Goal: Use online tool/utility: Utilize a website feature to perform a specific function

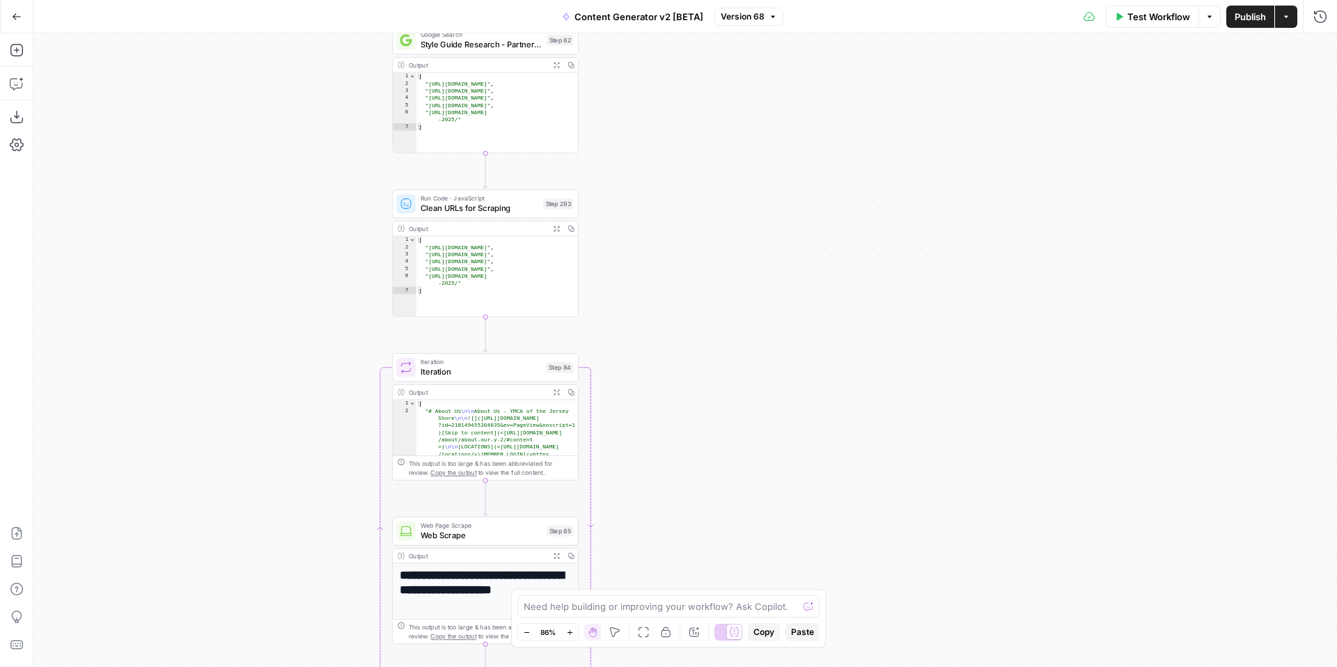
click at [19, 19] on icon "button" at bounding box center [17, 17] width 10 height 10
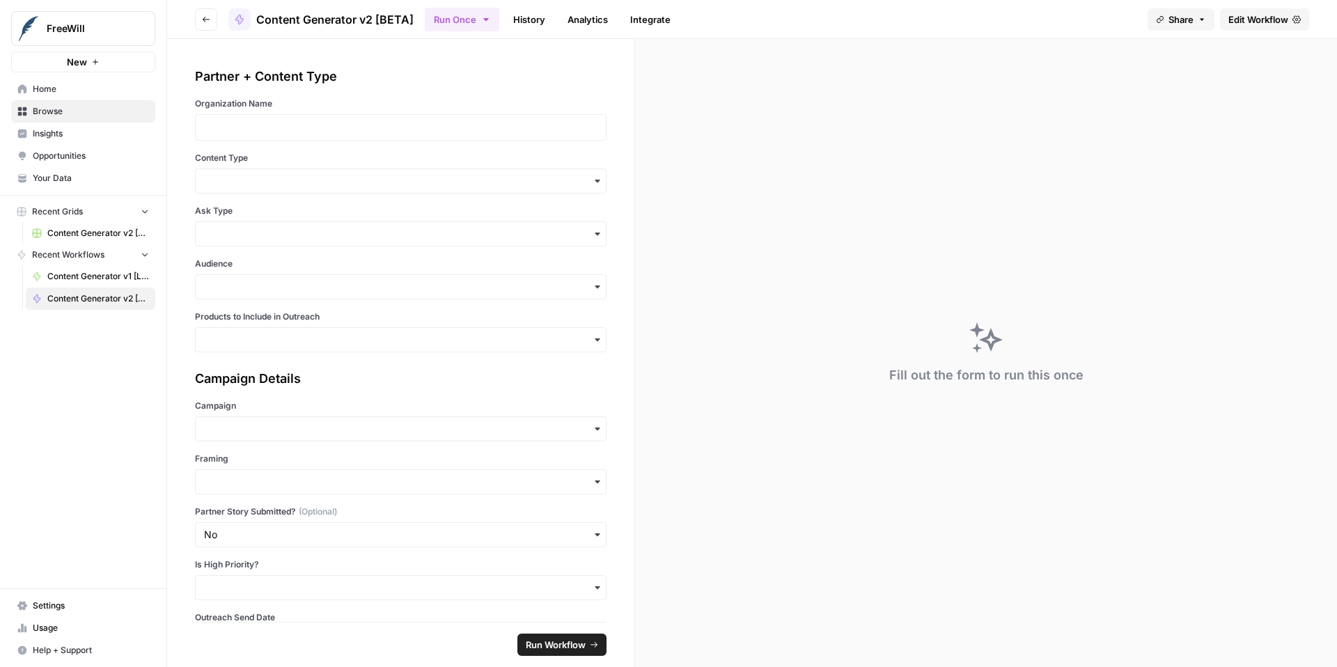
click at [1191, 22] on span "Share" at bounding box center [1181, 20] width 25 height 14
click at [1214, 87] on icon at bounding box center [1218, 87] width 9 height 10
click at [458, 120] on p at bounding box center [400, 127] width 393 height 14
click at [598, 131] on icon "button" at bounding box center [594, 128] width 11 height 11
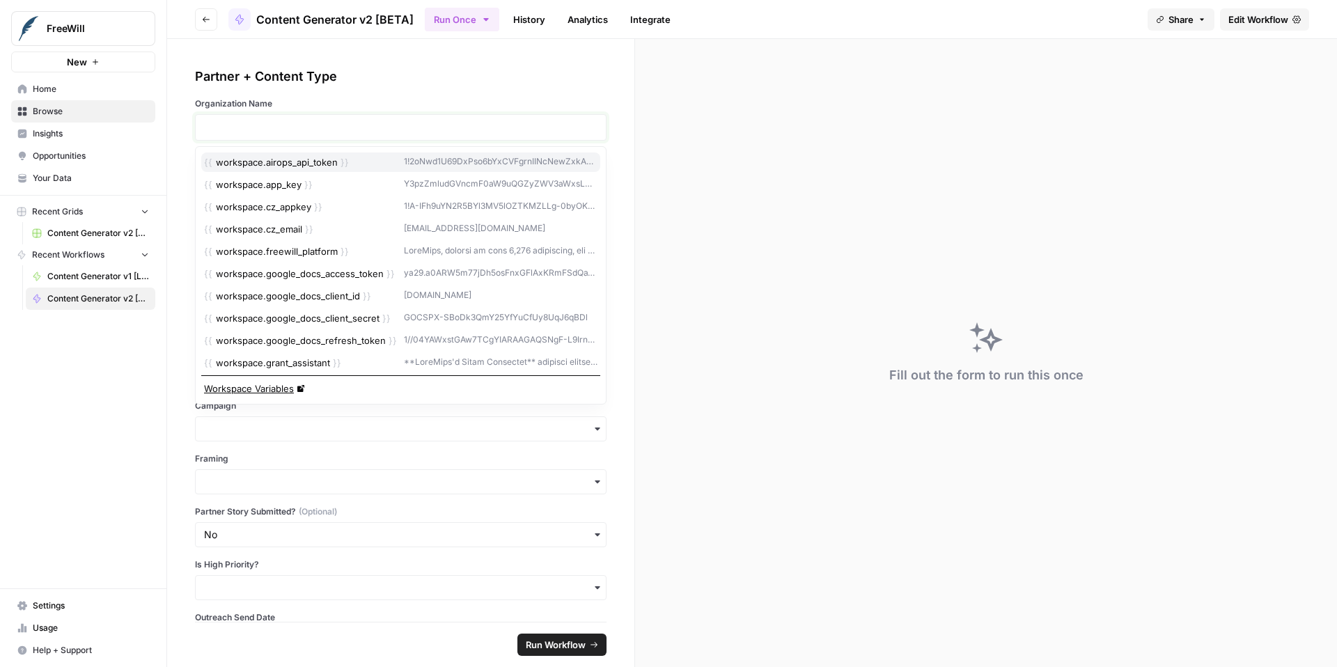
click at [530, 127] on p at bounding box center [400, 127] width 393 height 14
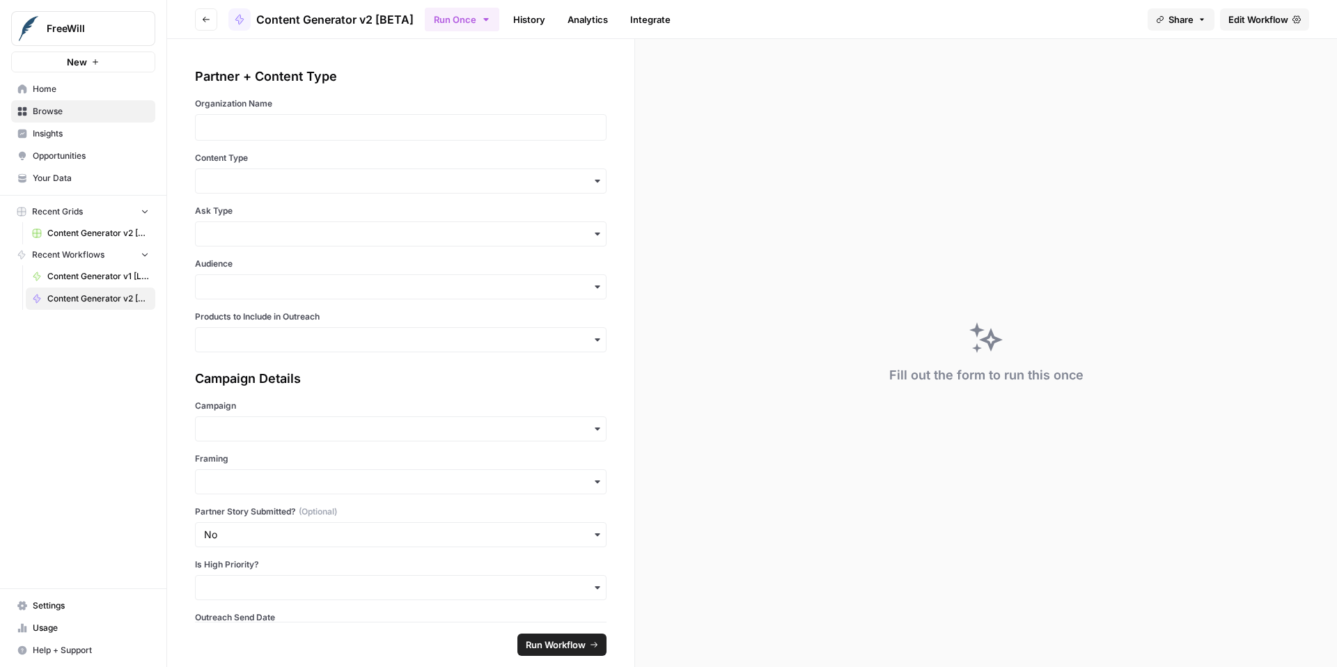
click at [1265, 20] on span "Edit Workflow" at bounding box center [1258, 20] width 60 height 14
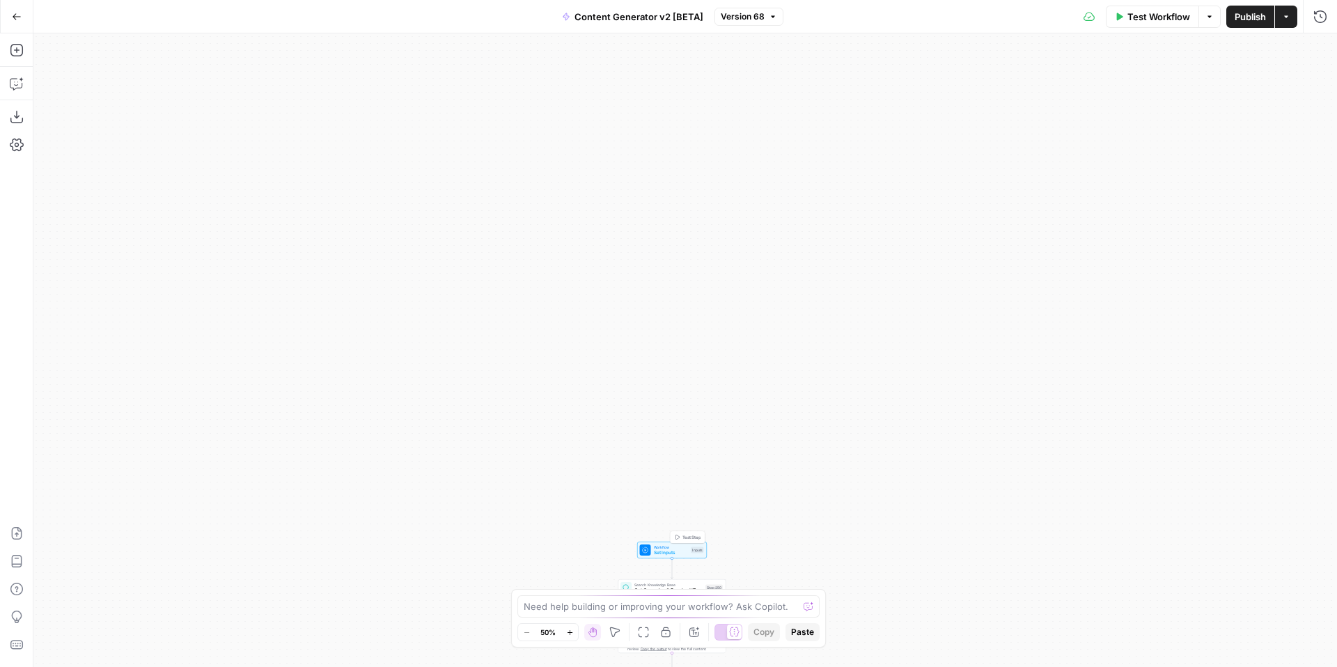
click at [665, 549] on span "Set Inputs" at bounding box center [671, 552] width 35 height 7
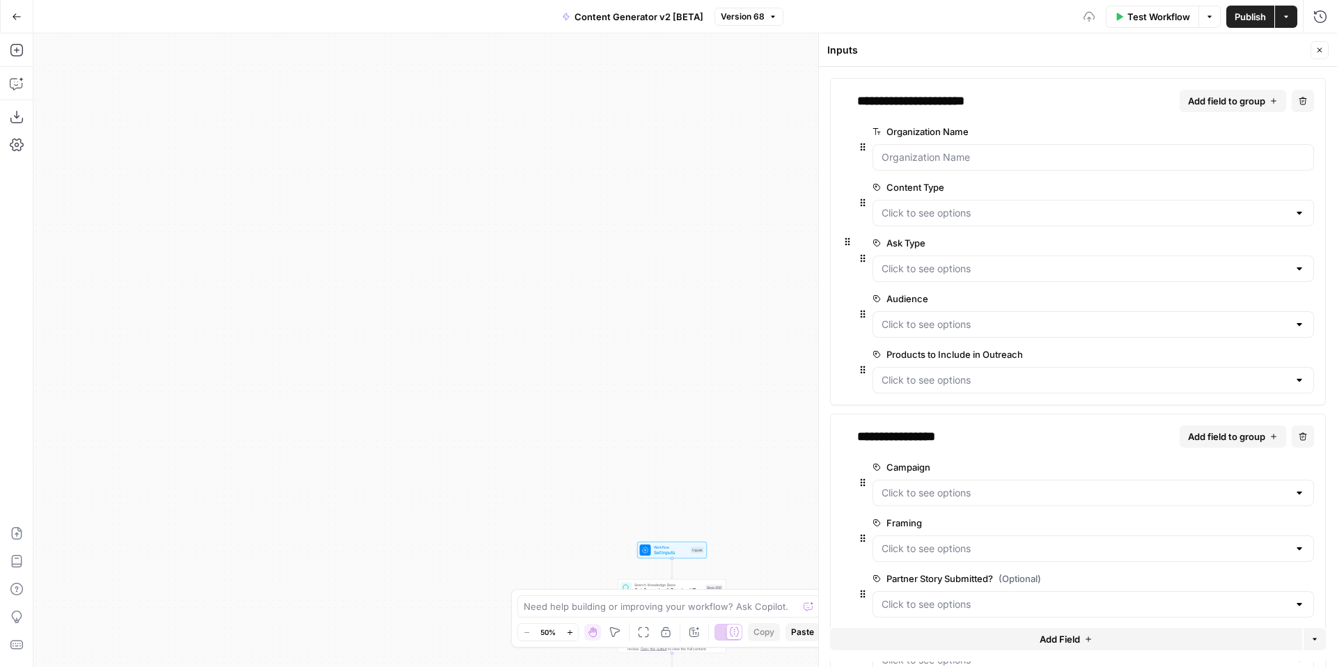
click at [1276, 133] on span "edit field" at bounding box center [1261, 131] width 31 height 11
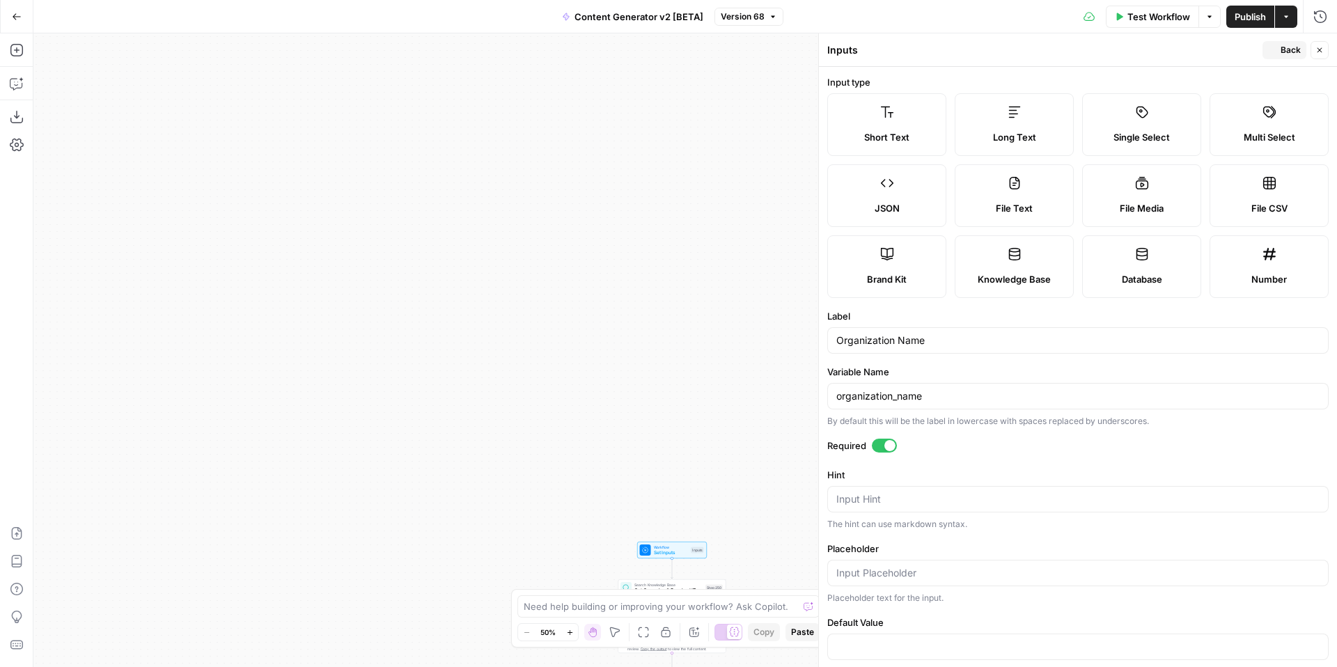
click at [1257, 132] on span "Multi Select" at bounding box center [1270, 137] width 52 height 14
click at [908, 127] on label "Short Text" at bounding box center [886, 124] width 119 height 63
click at [1324, 52] on button "Close" at bounding box center [1320, 50] width 18 height 18
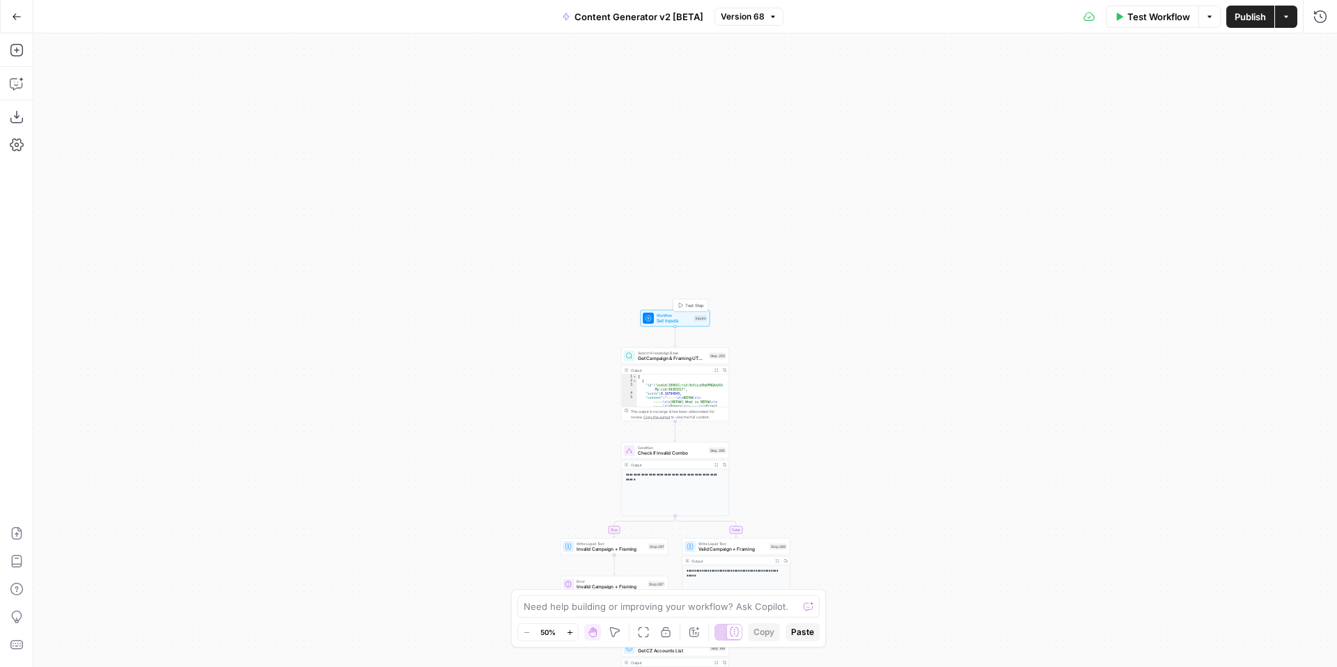
click at [671, 318] on span "Set Inputs" at bounding box center [674, 321] width 35 height 7
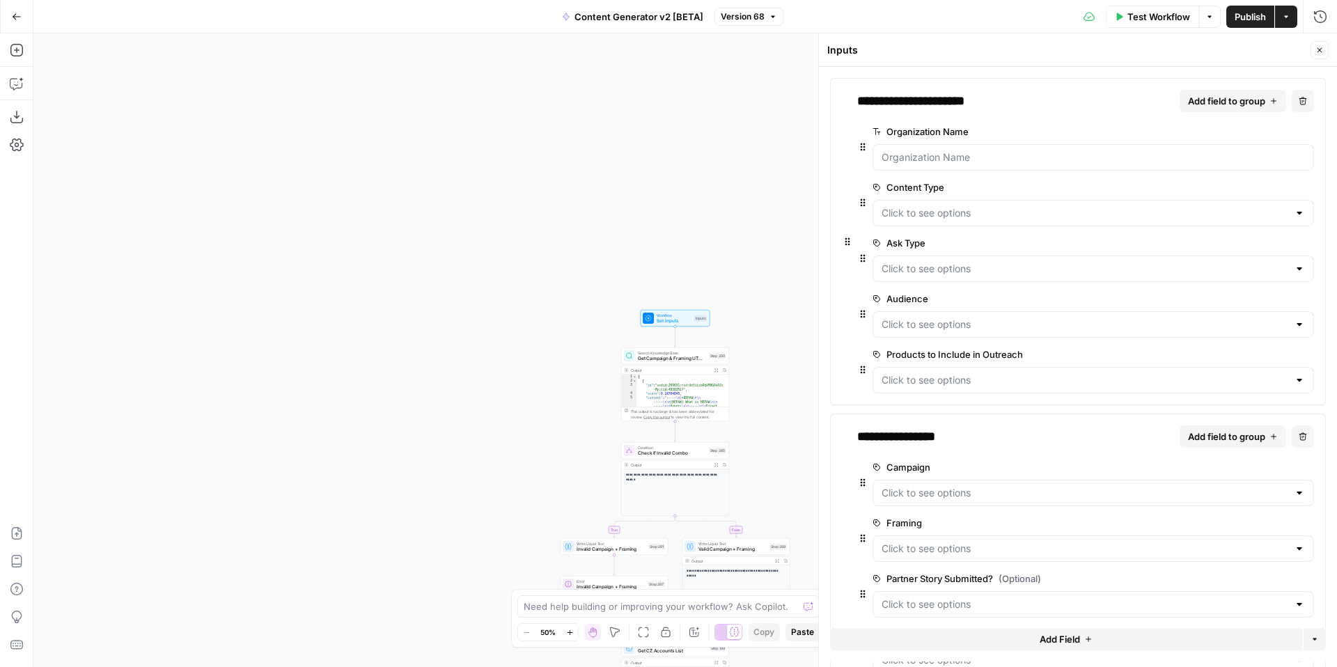
click at [1260, 132] on span "edit field" at bounding box center [1261, 131] width 31 height 11
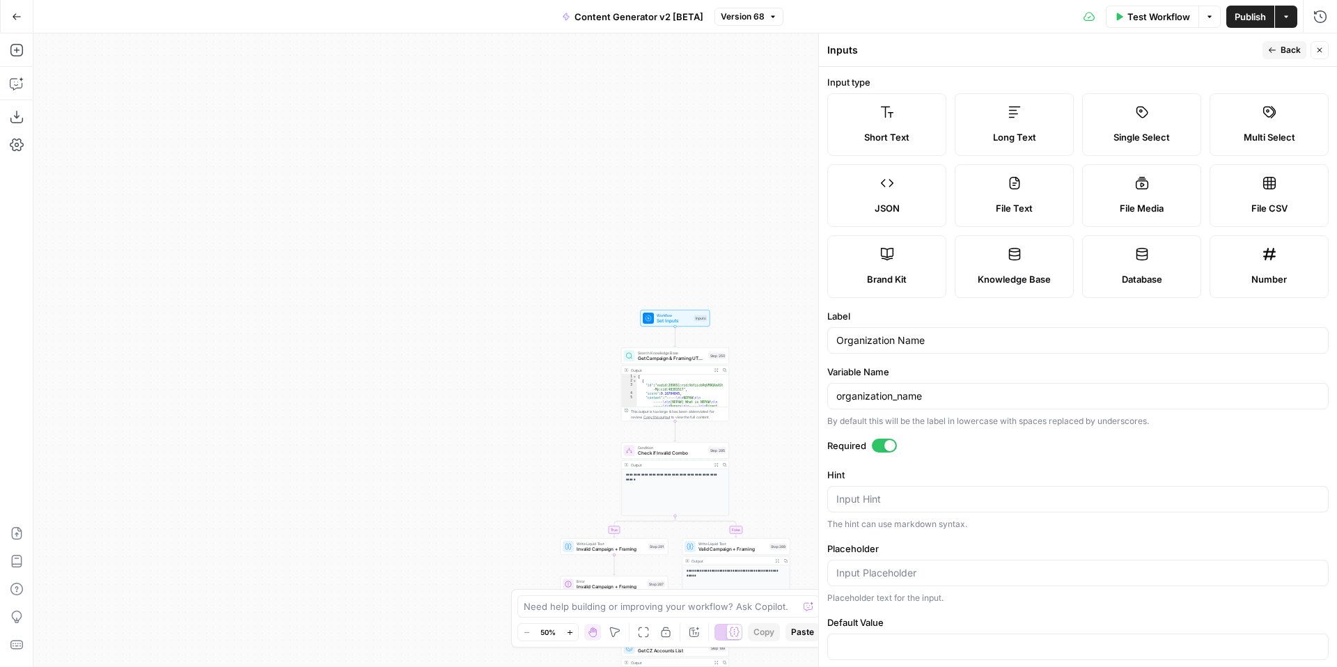
scroll to position [21, 0]
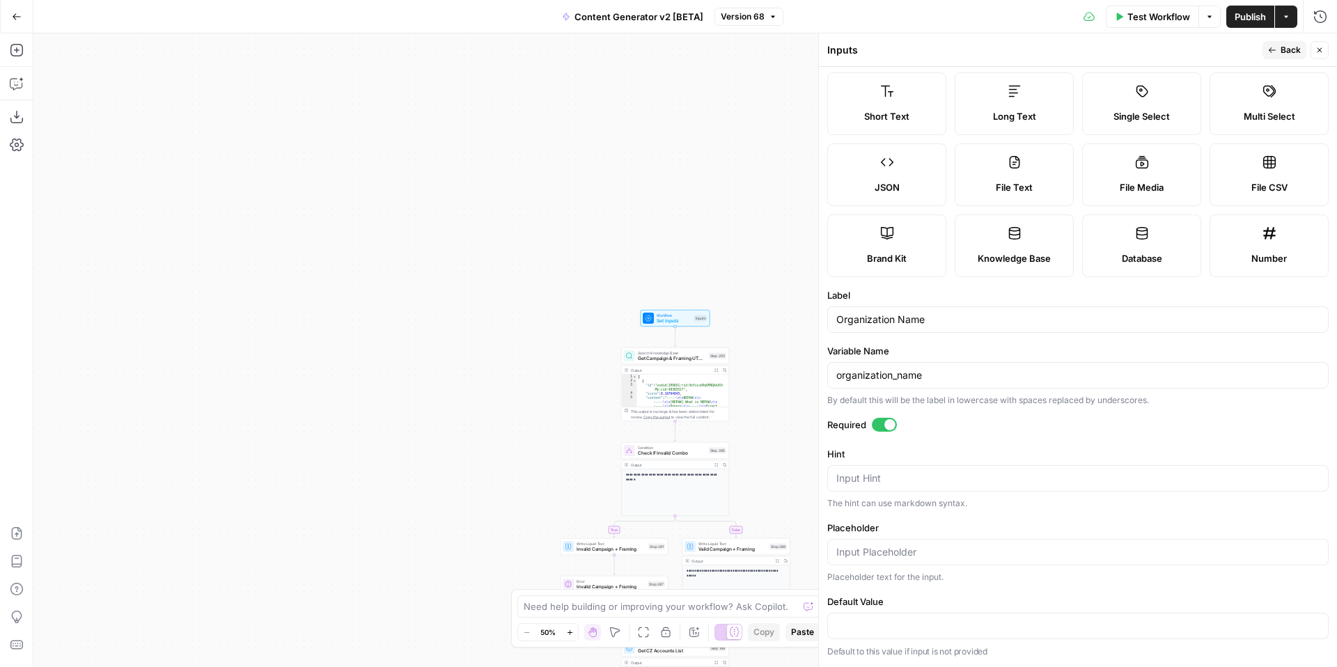
click at [1322, 47] on icon "button" at bounding box center [1319, 50] width 8 height 8
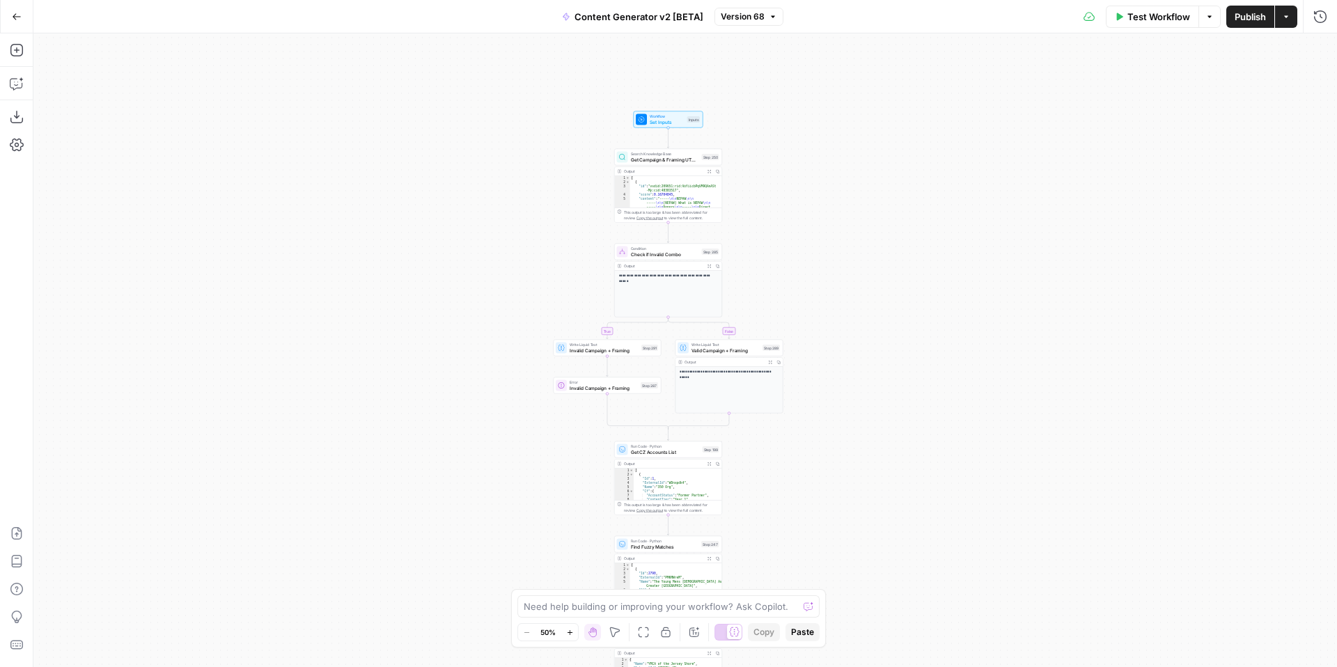
click at [657, 117] on span "Workflow" at bounding box center [667, 117] width 35 height 6
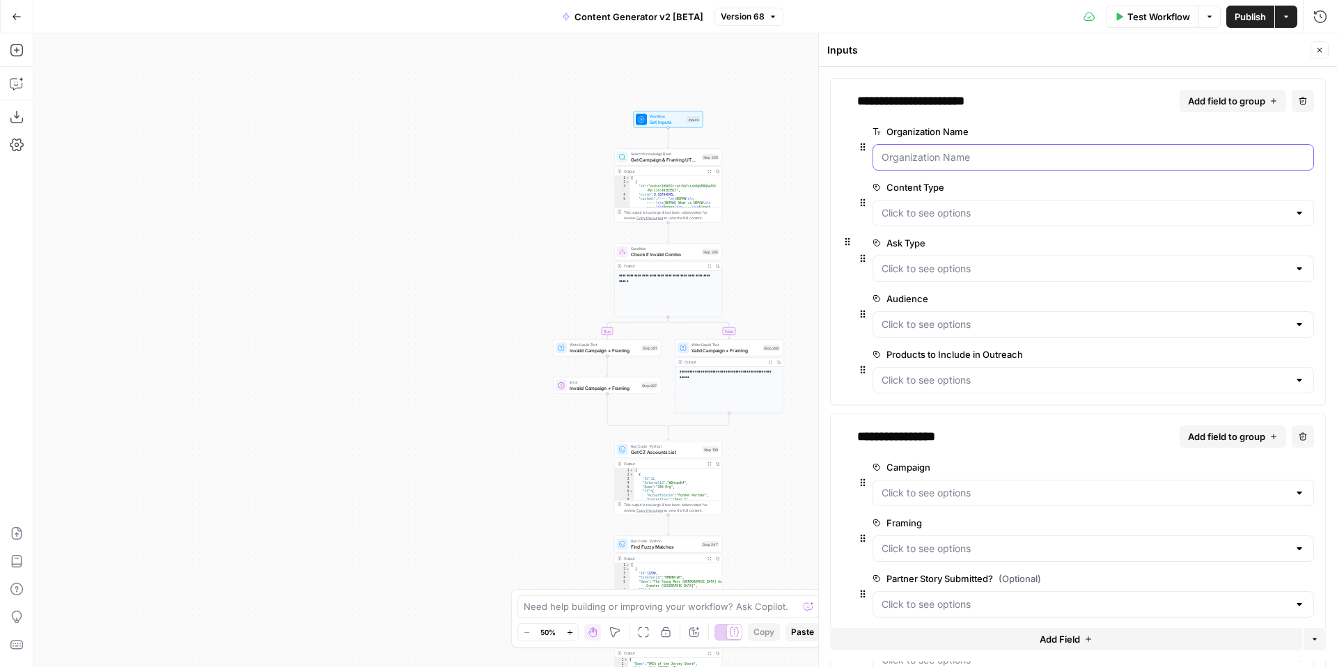
click at [940, 155] on Name "Organization Name" at bounding box center [1093, 157] width 423 height 14
click at [1312, 52] on button "Close" at bounding box center [1320, 50] width 18 height 18
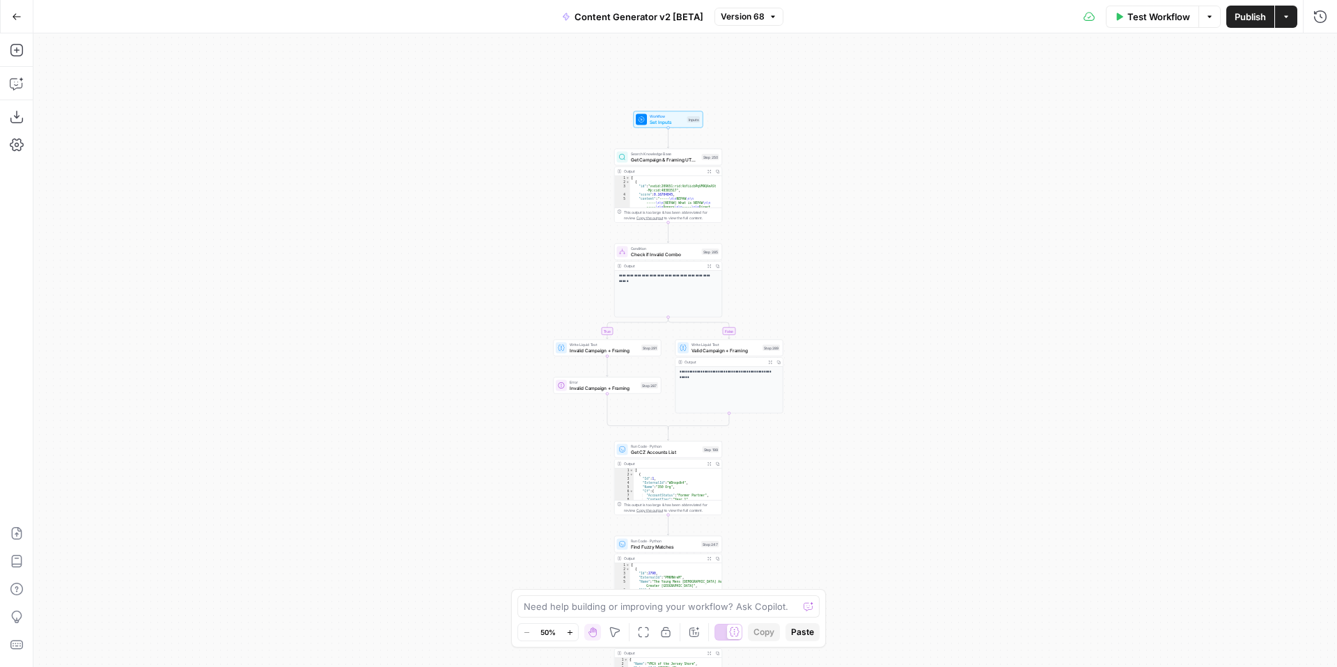
click at [10, 11] on button "Go Back" at bounding box center [16, 16] width 25 height 25
